Goal: Task Accomplishment & Management: Complete application form

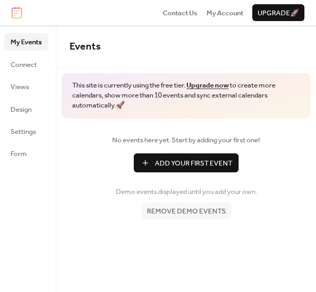
click at [183, 163] on span "Add Your First Event" at bounding box center [193, 163] width 77 height 11
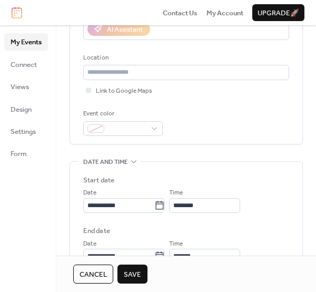
scroll to position [198, 0]
type input "**********"
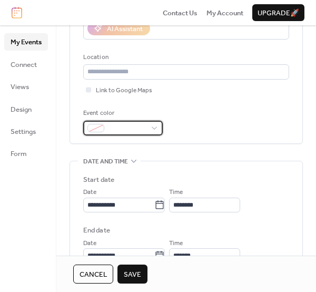
click at [145, 128] on span at bounding box center [127, 128] width 37 height 11
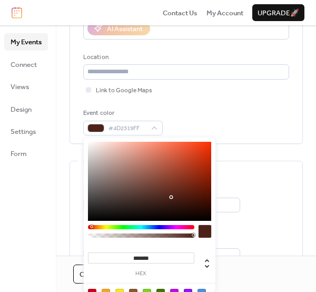
drag, startPoint x: 164, startPoint y: 226, endPoint x: 94, endPoint y: 222, distance: 70.2
click at [94, 222] on div "******* hex" at bounding box center [150, 229] width 132 height 183
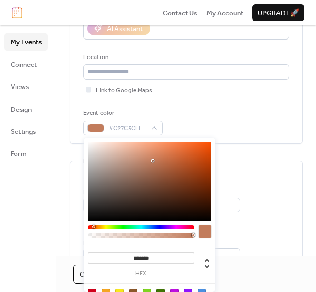
drag, startPoint x: 168, startPoint y: 168, endPoint x: 154, endPoint y: 165, distance: 14.4
click at [154, 165] on div at bounding box center [149, 181] width 123 height 79
click at [98, 223] on div "******* hex" at bounding box center [150, 229] width 132 height 183
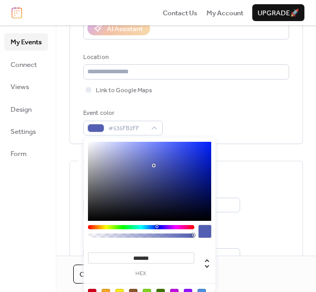
drag, startPoint x: 99, startPoint y: 227, endPoint x: 154, endPoint y: 225, distance: 55.9
click at [154, 225] on div at bounding box center [141, 227] width 106 height 4
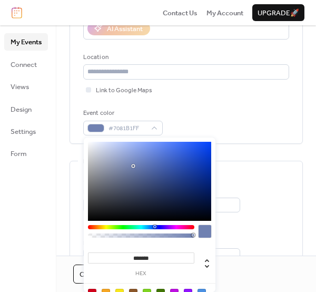
drag, startPoint x: 159, startPoint y: 161, endPoint x: 131, endPoint y: 167, distance: 28.4
click at [131, 167] on div at bounding box center [149, 181] width 123 height 79
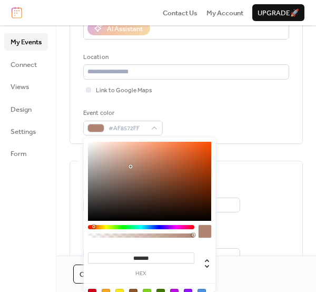
drag, startPoint x: 156, startPoint y: 227, endPoint x: 93, endPoint y: 228, distance: 62.7
click at [93, 228] on div at bounding box center [141, 227] width 106 height 4
click at [150, 187] on div at bounding box center [149, 181] width 123 height 79
click at [157, 156] on div at bounding box center [149, 181] width 123 height 79
click at [161, 161] on div at bounding box center [149, 181] width 123 height 79
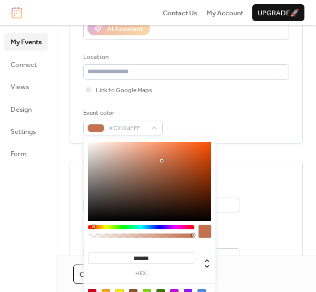
click at [91, 225] on div "******* hex" at bounding box center [150, 229] width 132 height 183
click at [92, 229] on div at bounding box center [141, 227] width 106 height 4
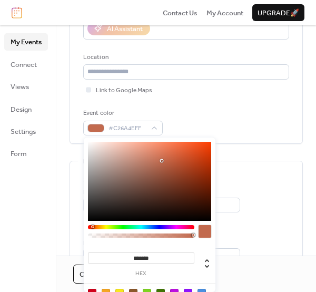
click at [92, 229] on div at bounding box center [141, 227] width 106 height 4
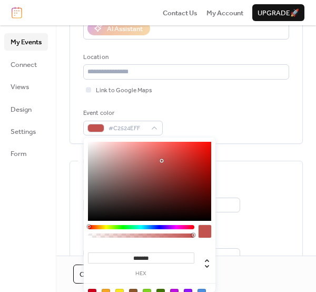
click at [89, 229] on div at bounding box center [141, 227] width 106 height 4
click at [164, 162] on div at bounding box center [149, 181] width 123 height 79
click at [159, 154] on div at bounding box center [149, 181] width 123 height 79
click at [150, 152] on div at bounding box center [149, 181] width 123 height 79
click at [163, 155] on div at bounding box center [149, 181] width 123 height 79
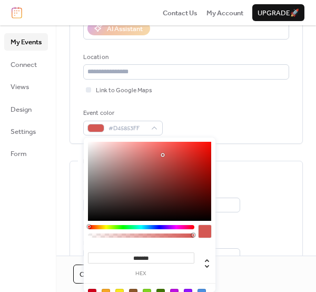
click at [176, 165] on div at bounding box center [149, 181] width 123 height 79
click at [170, 165] on div at bounding box center [149, 181] width 123 height 79
click at [165, 161] on div at bounding box center [149, 181] width 123 height 79
click at [161, 158] on div at bounding box center [149, 181] width 123 height 79
click at [165, 162] on div at bounding box center [149, 181] width 123 height 79
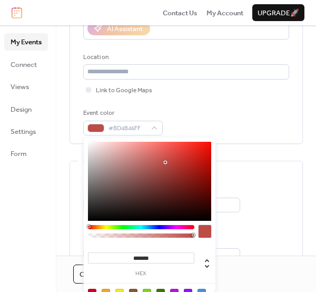
click at [171, 162] on div at bounding box center [149, 181] width 123 height 79
click at [166, 154] on div at bounding box center [149, 181] width 123 height 79
click at [163, 154] on div at bounding box center [149, 181] width 123 height 79
click at [170, 155] on div at bounding box center [149, 181] width 123 height 79
click at [164, 162] on div at bounding box center [149, 181] width 123 height 79
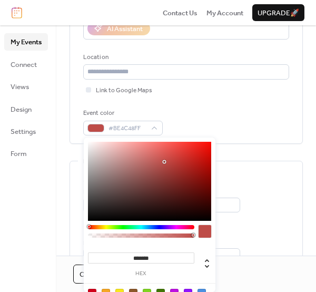
click at [163, 158] on div at bounding box center [149, 181] width 123 height 79
type input "*******"
click at [160, 161] on div at bounding box center [149, 181] width 123 height 79
click at [193, 128] on div "Event color #C25450FF" at bounding box center [186, 121] width 206 height 27
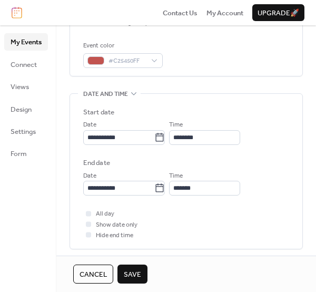
scroll to position [268, 0]
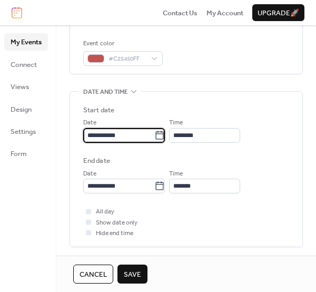
click at [138, 136] on input "**********" at bounding box center [118, 135] width 71 height 15
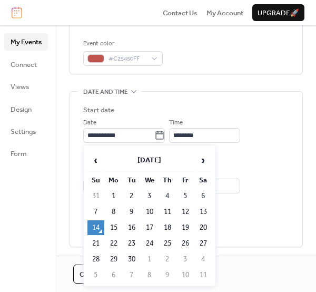
click at [208, 159] on span "›" at bounding box center [204, 160] width 16 height 21
click at [114, 216] on td "6" at bounding box center [113, 211] width 17 height 15
type input "**********"
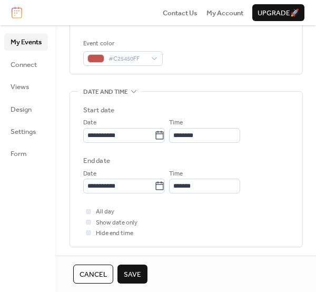
click at [132, 276] on span "Save" at bounding box center [132, 274] width 17 height 11
